Goal: Contribute content

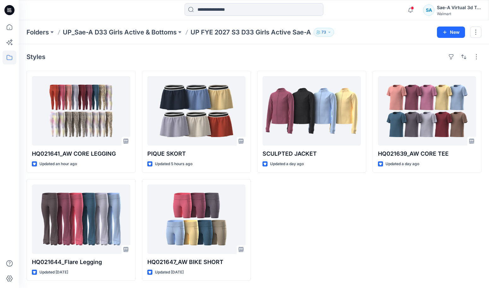
click at [5, 9] on icon at bounding box center [9, 10] width 10 height 10
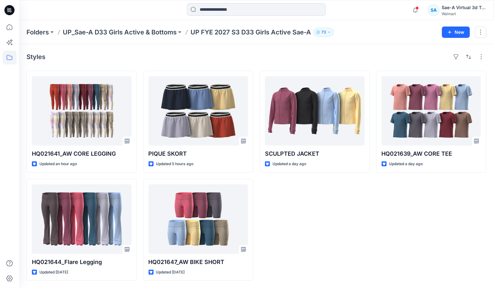
click at [5, 10] on icon at bounding box center [9, 10] width 10 height 10
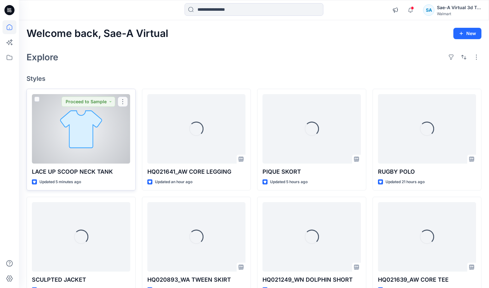
click at [97, 139] on div at bounding box center [81, 128] width 98 height 69
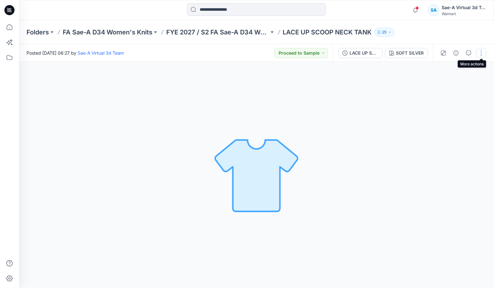
click at [477, 54] on button "button" at bounding box center [481, 53] width 10 height 10
click at [461, 82] on button "Edit" at bounding box center [455, 85] width 58 height 12
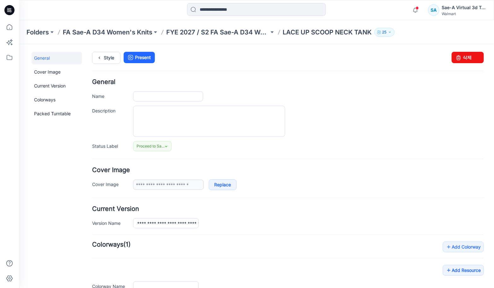
type input "**********"
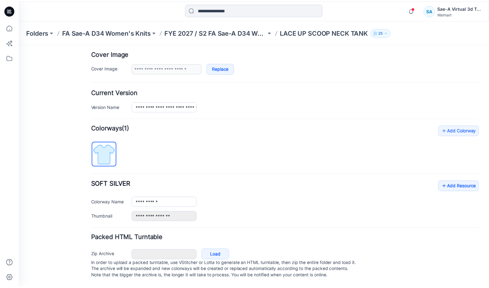
scroll to position [123, 0]
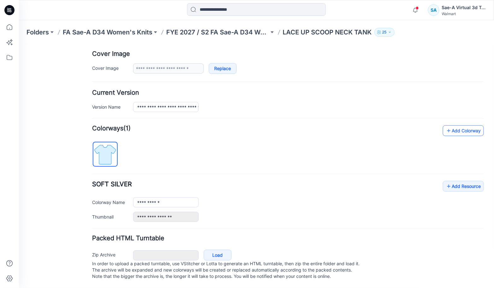
click at [453, 125] on link "Add Colorway" at bounding box center [463, 130] width 41 height 11
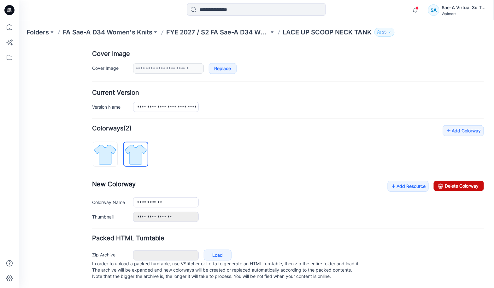
drag, startPoint x: 450, startPoint y: 179, endPoint x: 294, endPoint y: 79, distance: 184.8
click at [450, 180] on link "Delete Colorway" at bounding box center [459, 185] width 50 height 10
type input "**********"
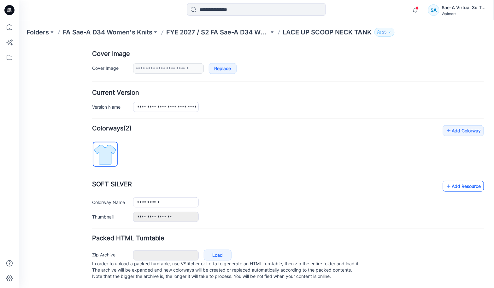
click at [460, 182] on link "Add Resource" at bounding box center [463, 185] width 41 height 11
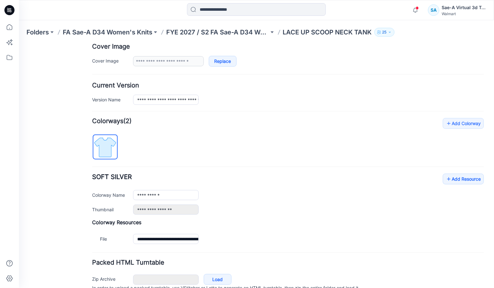
click at [13, 10] on icon at bounding box center [9, 10] width 10 height 10
